Goal: Information Seeking & Learning: Learn about a topic

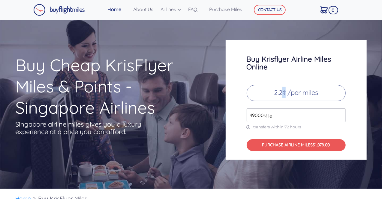
click at [284, 94] on p "2.2¢ /per miles" at bounding box center [296, 93] width 99 height 16
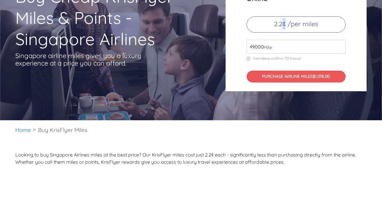
scroll to position [69, 0]
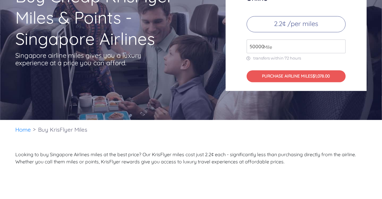
click at [340, 44] on input "50000" at bounding box center [296, 47] width 99 height 14
click at [340, 44] on input "51000" at bounding box center [296, 47] width 99 height 14
click at [340, 44] on input "52000" at bounding box center [296, 47] width 99 height 14
click at [340, 44] on input "53000" at bounding box center [296, 47] width 99 height 14
click at [340, 44] on input "54000" at bounding box center [296, 47] width 99 height 14
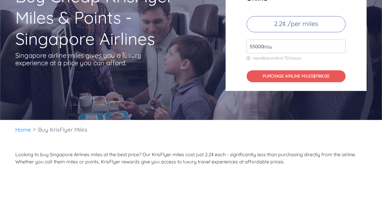
click at [340, 44] on input "55000" at bounding box center [296, 47] width 99 height 14
click at [340, 44] on input "56000" at bounding box center [296, 47] width 99 height 14
click at [340, 44] on input "57000" at bounding box center [296, 47] width 99 height 14
click at [340, 44] on input "58000" at bounding box center [296, 47] width 99 height 14
click at [340, 44] on input "59000" at bounding box center [296, 47] width 99 height 14
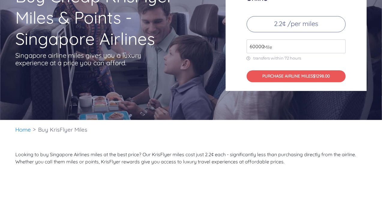
click at [340, 44] on input "60000" at bounding box center [296, 47] width 99 height 14
click at [340, 44] on input "61000" at bounding box center [296, 47] width 99 height 14
click at [340, 44] on input "62000" at bounding box center [296, 47] width 99 height 14
click at [340, 44] on input "63000" at bounding box center [296, 47] width 99 height 14
click at [340, 44] on input "64000" at bounding box center [296, 47] width 99 height 14
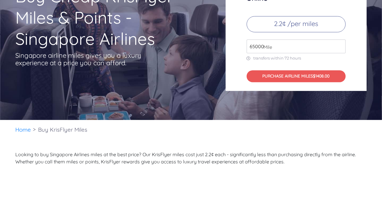
click at [340, 44] on input "65000" at bounding box center [296, 47] width 99 height 14
click at [340, 44] on input "66000" at bounding box center [296, 47] width 99 height 14
click at [340, 44] on input "67000" at bounding box center [296, 47] width 99 height 14
click at [340, 44] on input "68000" at bounding box center [296, 47] width 99 height 14
click at [340, 44] on input "69000" at bounding box center [296, 47] width 99 height 14
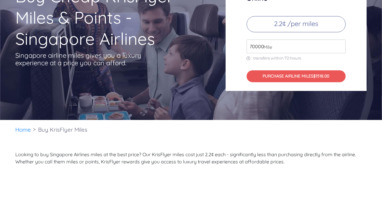
click at [340, 44] on input "70000" at bounding box center [296, 47] width 99 height 14
click at [340, 44] on input "71000" at bounding box center [296, 47] width 99 height 14
click at [340, 44] on input "72000" at bounding box center [296, 47] width 99 height 14
click at [340, 44] on input "73000" at bounding box center [296, 47] width 99 height 14
click at [340, 44] on input "74000" at bounding box center [296, 47] width 99 height 14
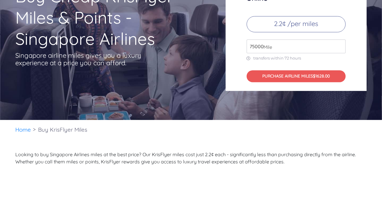
click at [340, 44] on input "75000" at bounding box center [296, 47] width 99 height 14
click at [340, 44] on input "76000" at bounding box center [296, 47] width 99 height 14
click at [340, 44] on input "77000" at bounding box center [296, 47] width 99 height 14
click at [340, 44] on input "78000" at bounding box center [296, 47] width 99 height 14
click at [340, 44] on input "79000" at bounding box center [296, 47] width 99 height 14
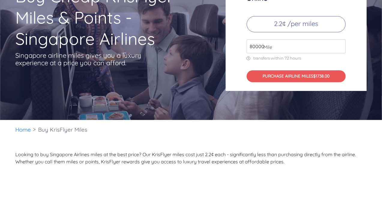
click at [340, 44] on input "80000" at bounding box center [296, 47] width 99 height 14
click at [340, 44] on input "81000" at bounding box center [296, 47] width 99 height 14
click at [340, 44] on input "82000" at bounding box center [296, 47] width 99 height 14
click at [340, 44] on input "83000" at bounding box center [296, 47] width 99 height 14
type input "84000"
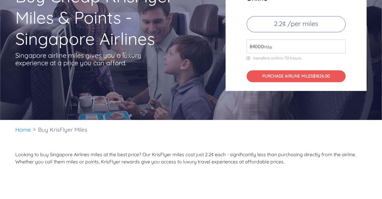
click at [340, 44] on input "84000" at bounding box center [296, 47] width 99 height 14
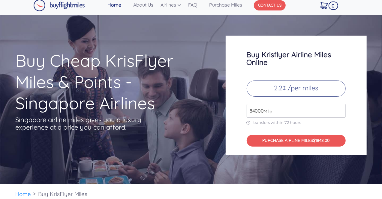
scroll to position [4, 0]
